Goal: Task Accomplishment & Management: Manage account settings

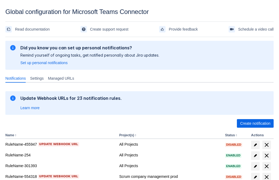
click at [255, 123] on span "Create notification" at bounding box center [255, 123] width 30 height 9
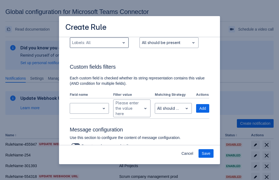
click at [99, 43] on div "Scrollable content" at bounding box center [95, 42] width 46 height 6
type input "368067_label"
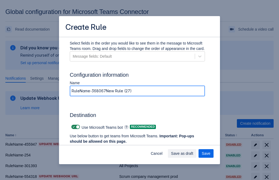
type input "RuleName-368067New Rule (27)"
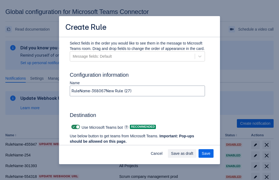
click at [73, 127] on span "Scrollable content" at bounding box center [74, 127] width 4 height 4
click at [73, 127] on input "Scrollable content" at bounding box center [72, 126] width 3 height 3
checkbox input "false"
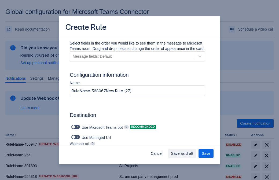
type input "https://prod-74.westus.logic.azure.com:443/workflows/f11e74d8c9ca438c8769757d73…"
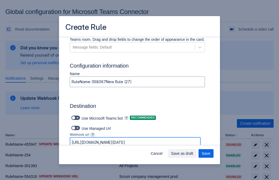
click at [193, 153] on span "Save as draft" at bounding box center [182, 153] width 22 height 9
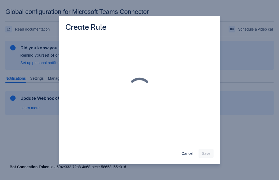
scroll to position [0, 0]
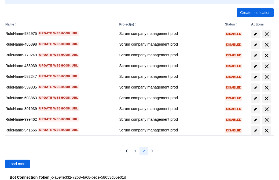
click at [17, 164] on span "Load more" at bounding box center [18, 164] width 18 height 9
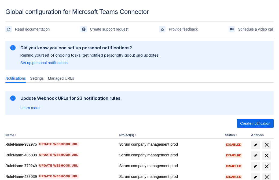
scroll to position [111, 0]
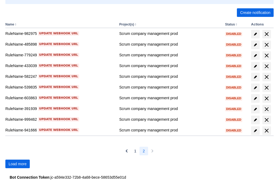
click at [17, 164] on span "Load more" at bounding box center [18, 164] width 18 height 9
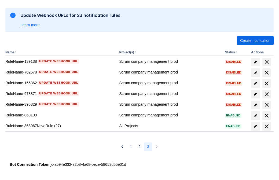
scroll to position [83, 0]
click at [266, 126] on span "delete" at bounding box center [266, 126] width 6 height 6
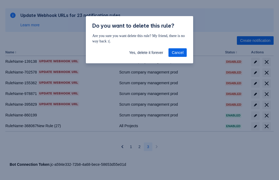
click at [146, 53] on span "Yes, delete it forever" at bounding box center [146, 52] width 34 height 9
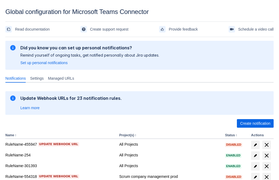
click at [255, 123] on span "Create notification" at bounding box center [255, 123] width 30 height 9
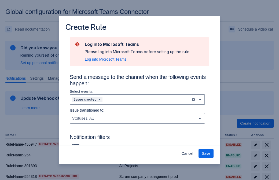
click at [137, 100] on div "Scrollable content" at bounding box center [146, 99] width 85 height 6
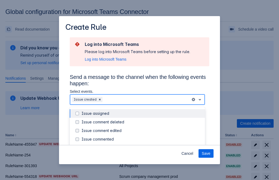
click at [142, 145] on div "Issue created" at bounding box center [142, 147] width 120 height 5
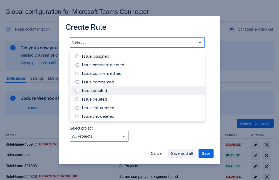
click at [142, 139] on div "Issue updated" at bounding box center [142, 141] width 120 height 5
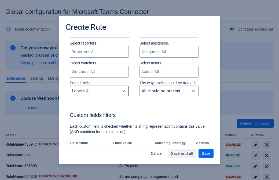
type input "393893_label"
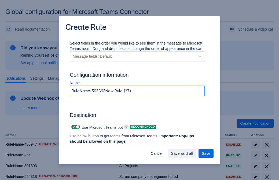
type input "RuleName-393893New Rule (27)"
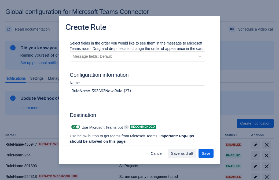
click at [73, 127] on span "Scrollable content" at bounding box center [74, 127] width 4 height 4
click at [73, 127] on input "Scrollable content" at bounding box center [72, 126] width 3 height 3
checkbox input "false"
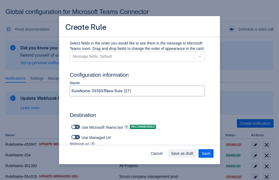
type input "https://prod-34.westus.logic.azure.com:443/workflows/b225ecea21af403f967199aab2…"
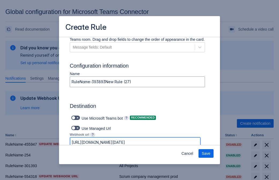
click at [206, 153] on span "Save" at bounding box center [206, 153] width 9 height 9
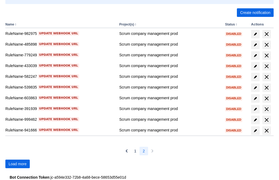
click at [17, 164] on span "Load more" at bounding box center [18, 164] width 18 height 9
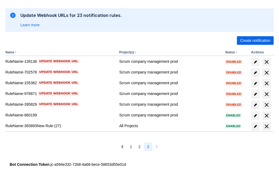
scroll to position [83, 0]
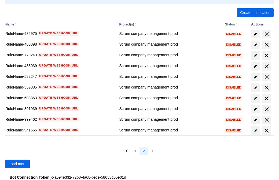
click at [17, 164] on span "Load more" at bounding box center [18, 164] width 18 height 9
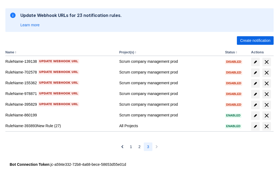
click at [266, 126] on span "delete" at bounding box center [266, 126] width 6 height 6
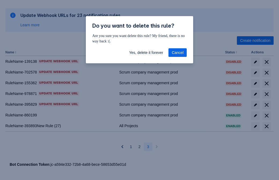
click at [146, 53] on span "Yes, delete it forever" at bounding box center [146, 52] width 34 height 9
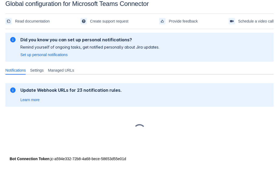
scroll to position [8, 0]
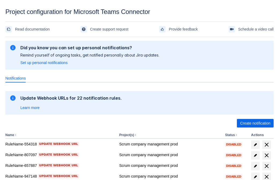
click at [255, 123] on span "Create notification" at bounding box center [255, 123] width 30 height 9
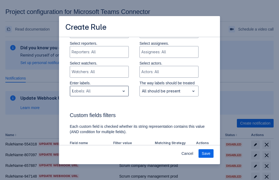
type input "645599_label"
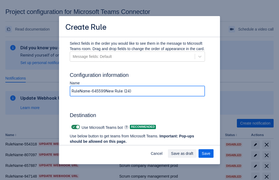
type input "RuleName-645599New Rule (24)"
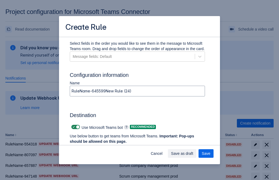
click at [73, 127] on span at bounding box center [74, 127] width 4 height 4
click at [73, 127] on input "checkbox" at bounding box center [72, 127] width 3 height 3
checkbox input "false"
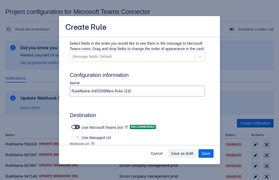
type input "https://prod-66.westus.logic.azure.com:443/workflows/8c648f5704ae4c43ad0e610244…"
click at [193, 154] on span "Save as draft" at bounding box center [182, 153] width 22 height 9
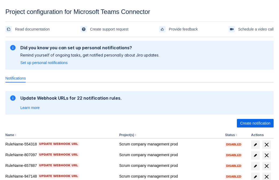
scroll to position [105, 0]
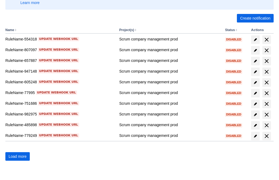
click at [17, 157] on span "Load more" at bounding box center [18, 156] width 18 height 9
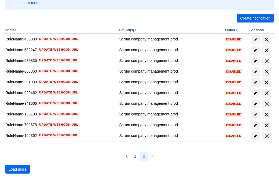
click at [17, 170] on span "Load more" at bounding box center [18, 169] width 18 height 9
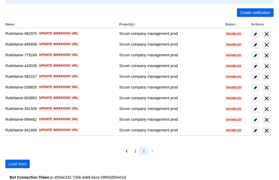
click at [17, 164] on span "Load more" at bounding box center [18, 164] width 18 height 9
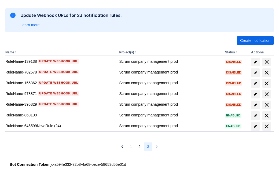
click at [266, 126] on span "delete" at bounding box center [266, 126] width 6 height 6
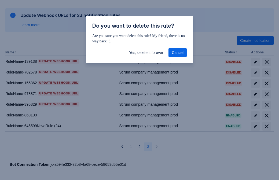
click at [146, 53] on span "Yes, delete it forever" at bounding box center [146, 52] width 34 height 9
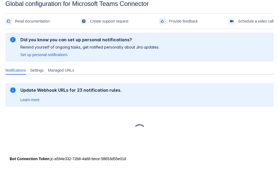
scroll to position [8, 0]
